Goal: Transaction & Acquisition: Purchase product/service

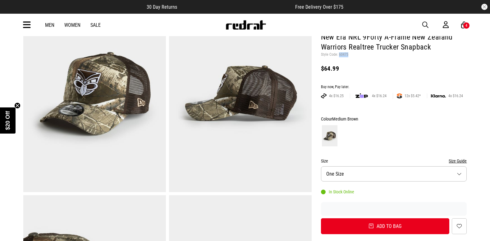
drag, startPoint x: 426, startPoint y: 25, endPoint x: 422, endPoint y: 25, distance: 4.1
click at [426, 25] on span "button" at bounding box center [426, 24] width 6 height 7
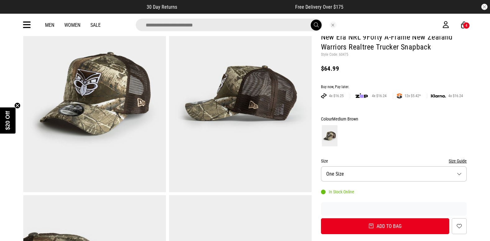
click at [27, 24] on icon at bounding box center [27, 25] width 8 height 10
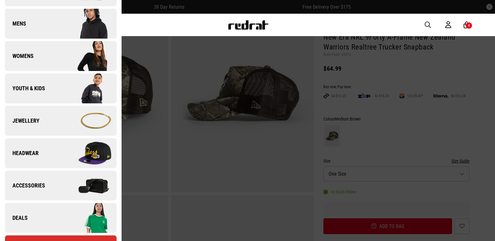
scroll to position [93, 0]
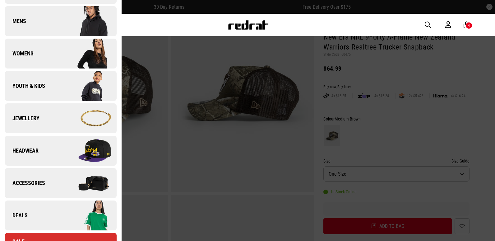
click at [39, 215] on link "Deals" at bounding box center [61, 215] width 112 height 30
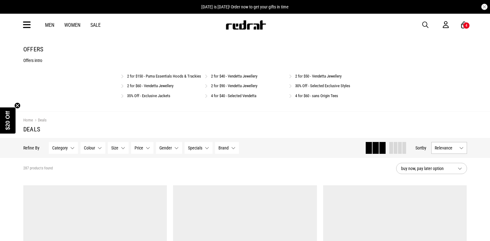
click at [325, 88] on link "30% Off - Selected Exclusive Styles" at bounding box center [322, 85] width 55 height 5
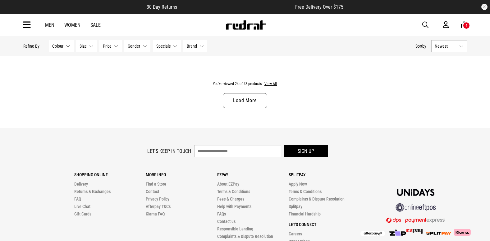
scroll to position [2018, 0]
click at [278, 88] on div "You've viewed 24 of 43 products View All Load More" at bounding box center [245, 99] width 454 height 57
click at [271, 87] on button "View All" at bounding box center [270, 84] width 13 height 6
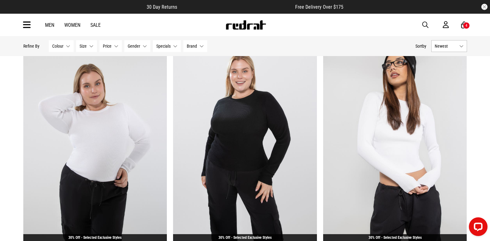
scroll to position [525, 0]
